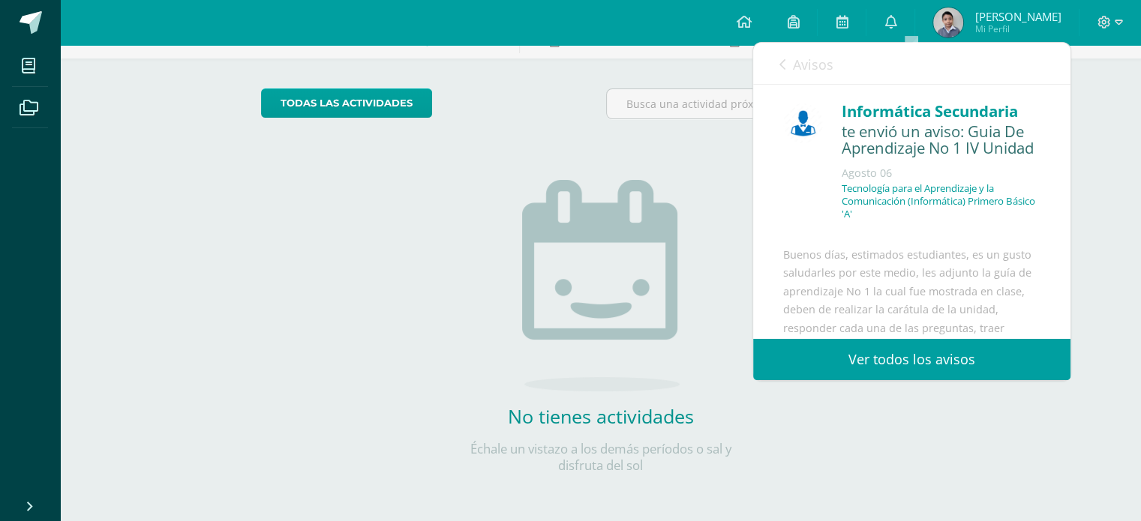
scroll to position [287, 0]
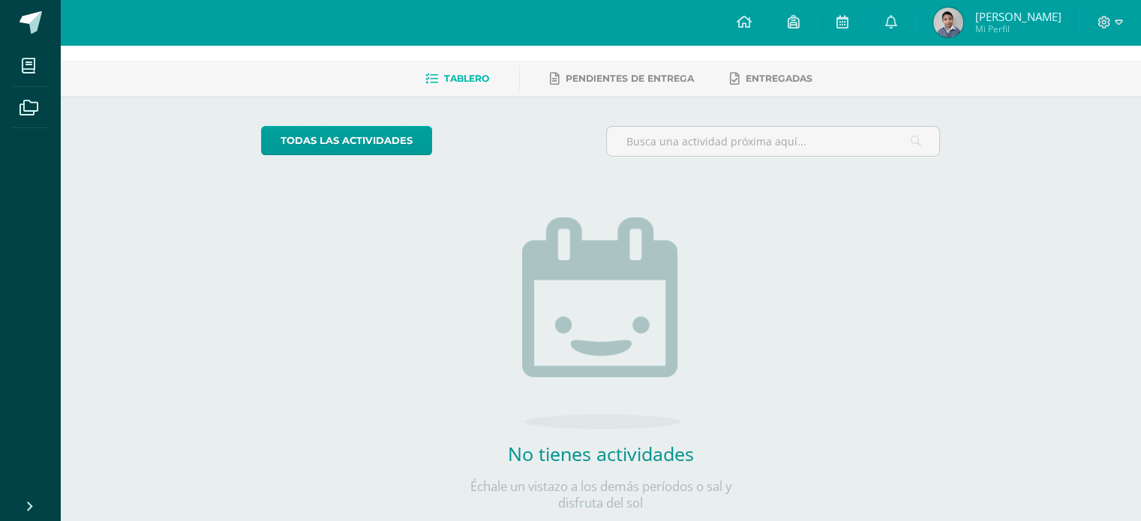
scroll to position [90, 0]
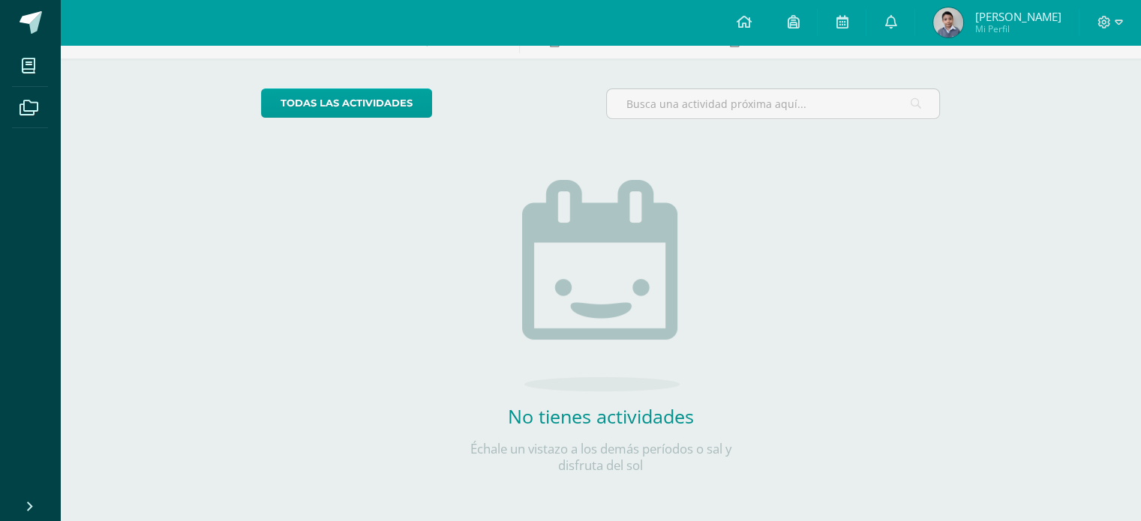
click at [609, 299] on img at bounding box center [601, 286] width 158 height 212
click at [609, 298] on img at bounding box center [601, 286] width 158 height 212
click at [609, 297] on img at bounding box center [601, 286] width 158 height 212
click at [609, 299] on img at bounding box center [601, 286] width 158 height 212
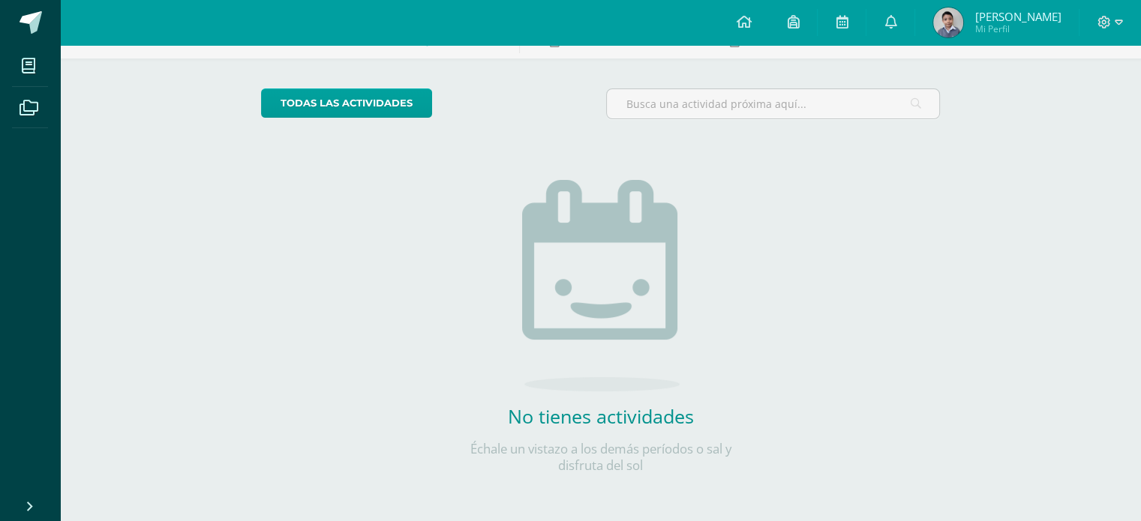
click at [611, 299] on img at bounding box center [601, 286] width 158 height 212
click at [401, 98] on link "todas las Actividades" at bounding box center [346, 103] width 171 height 29
click at [401, 92] on link "todas las Actividades" at bounding box center [346, 103] width 171 height 29
